Goal: Use online tool/utility: Utilize a website feature to perform a specific function

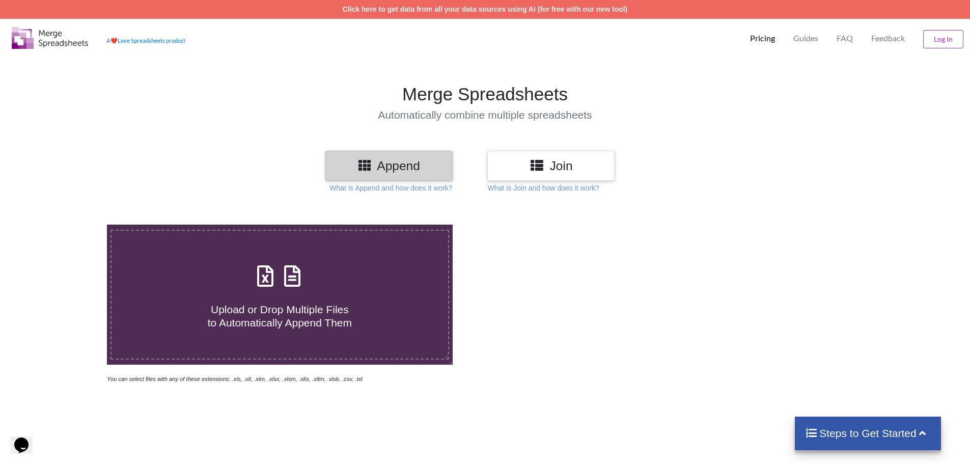
click at [418, 167] on h3 "Append" at bounding box center [389, 165] width 112 height 15
click at [546, 164] on h3 "Join" at bounding box center [551, 165] width 112 height 15
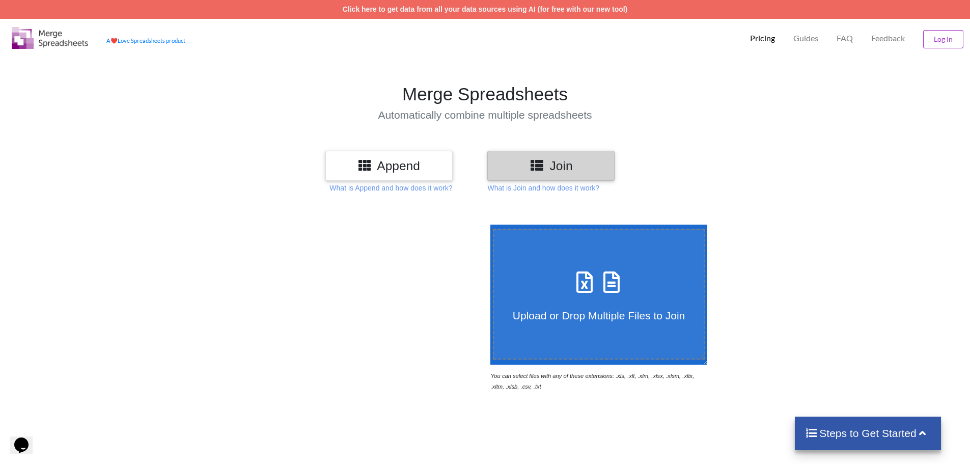
click at [439, 162] on h3 "Append" at bounding box center [389, 165] width 112 height 15
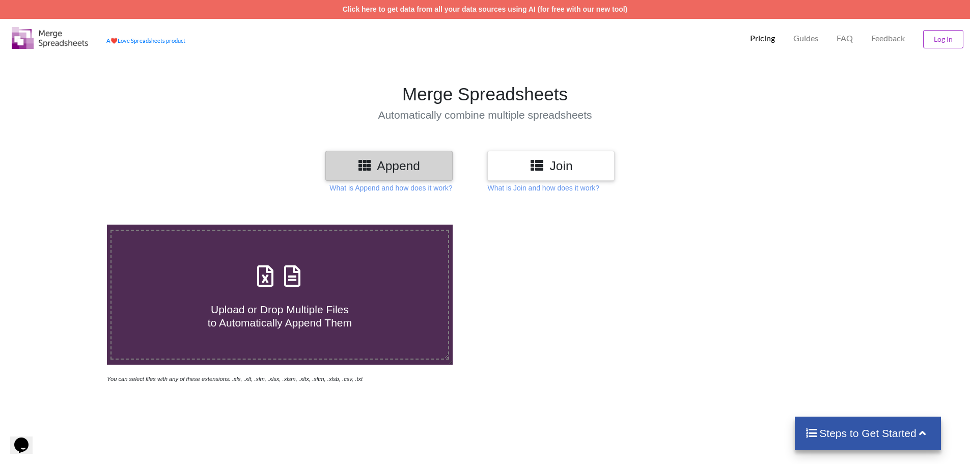
click at [576, 157] on div "Join" at bounding box center [550, 166] width 127 height 30
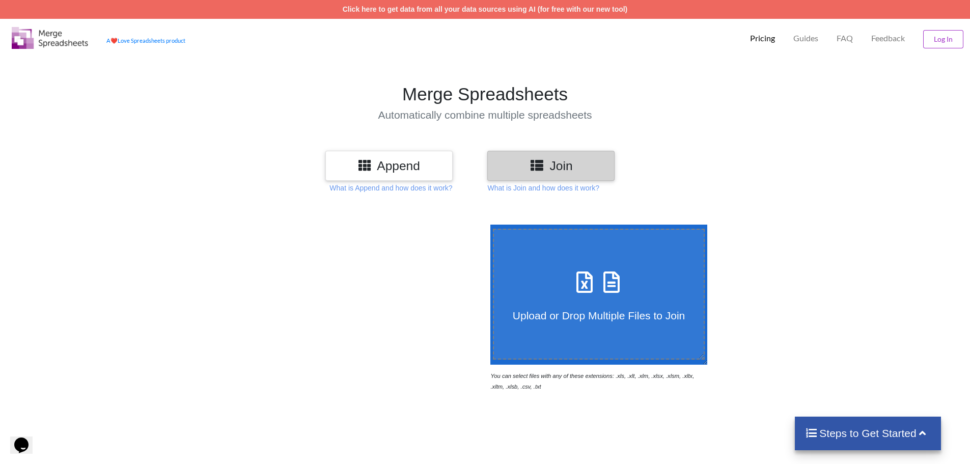
click at [595, 293] on span at bounding box center [599, 283] width 54 height 24
click at [488, 225] on input "Upload or Drop Multiple Files to Join" at bounding box center [488, 225] width 0 height 0
type input "C:\fakepath\[DEMOGRAPHIC_DATA] العربي مدني.xlsx"
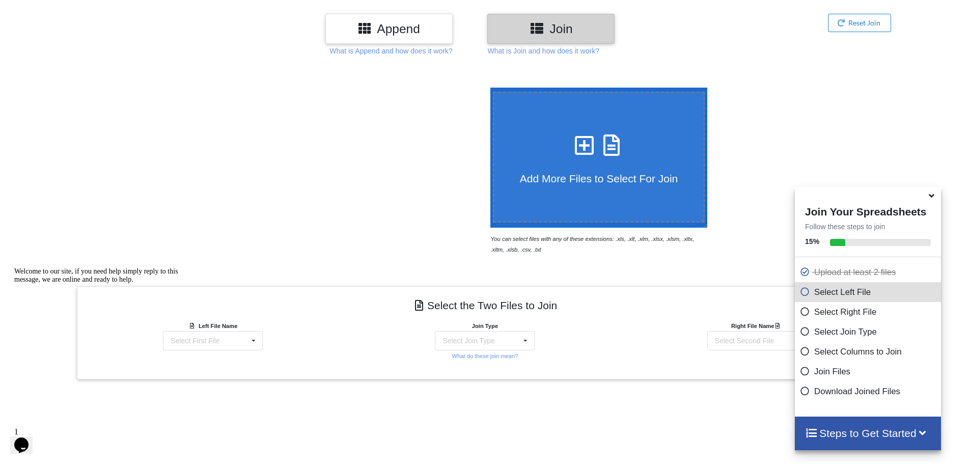
scroll to position [222, 0]
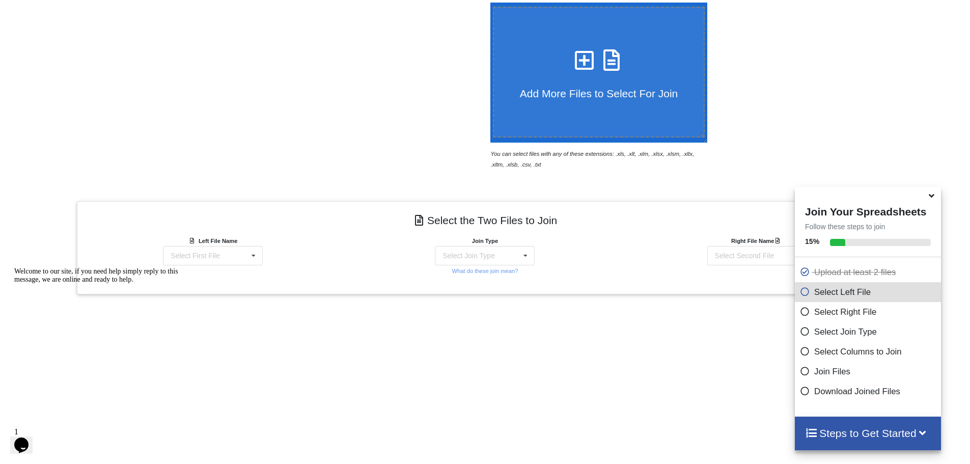
click at [549, 62] on div "Add More Files to Select For Join" at bounding box center [599, 72] width 210 height 56
click at [488, 3] on input "Add More Files to Select For Join" at bounding box center [488, 3] width 0 height 0
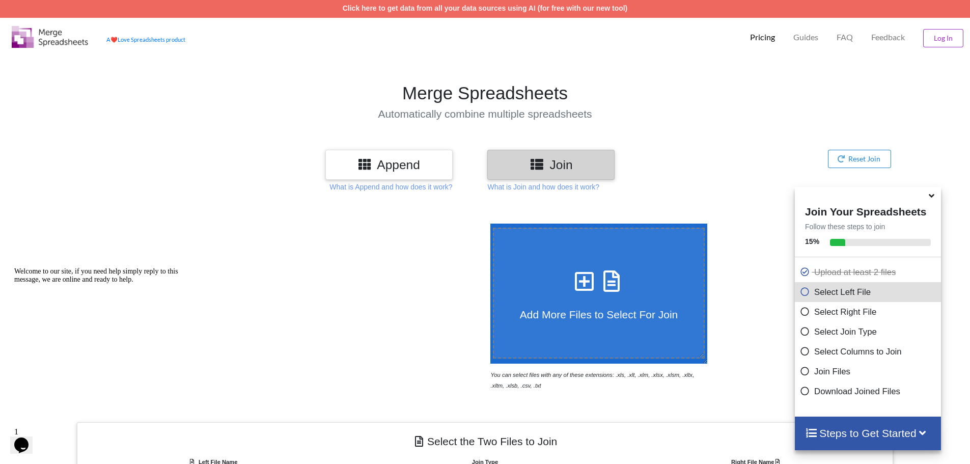
scroll to position [0, 0]
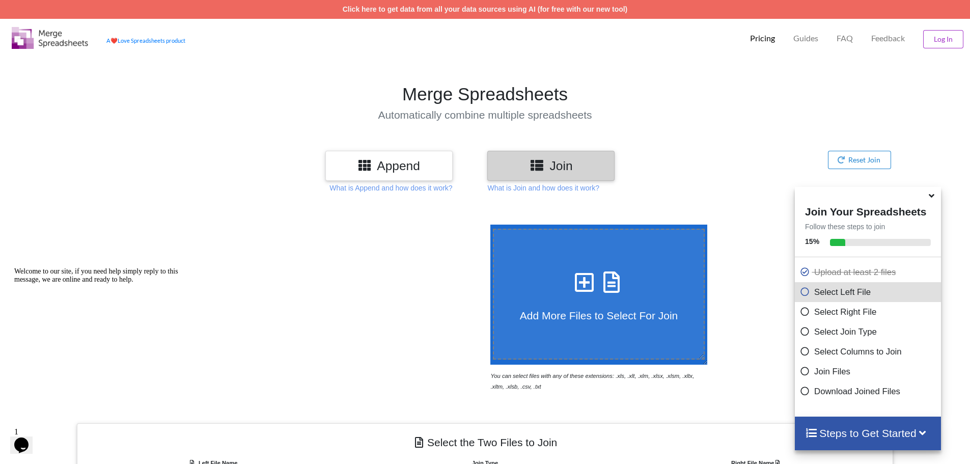
click at [930, 199] on icon at bounding box center [931, 193] width 11 height 9
